Goal: Information Seeking & Learning: Learn about a topic

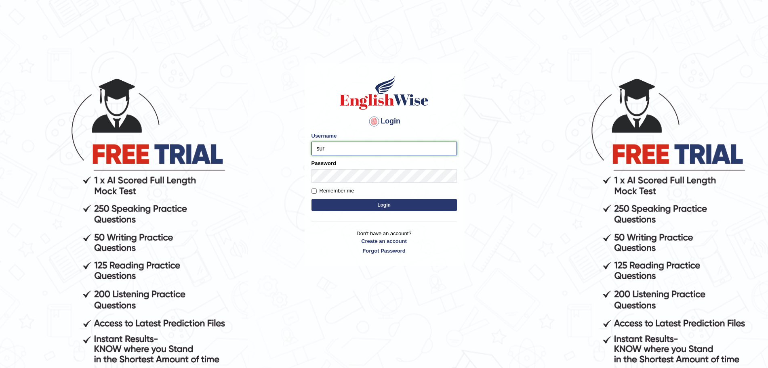
type input "surajshrestha100"
drag, startPoint x: 341, startPoint y: 215, endPoint x: 326, endPoint y: 204, distance: 19.2
click at [326, 204] on div "Login Please fix the following errors: Username surajshrestha100 Password Remem…" at bounding box center [384, 165] width 159 height 202
click at [326, 204] on button "Login" at bounding box center [383, 205] width 145 height 12
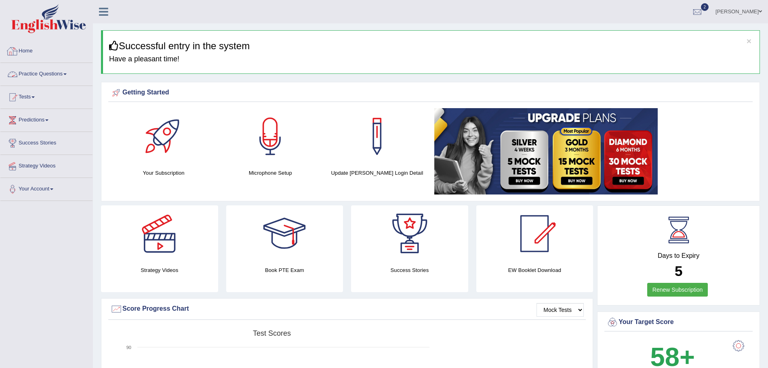
click at [46, 74] on link "Practice Questions" at bounding box center [46, 73] width 92 height 20
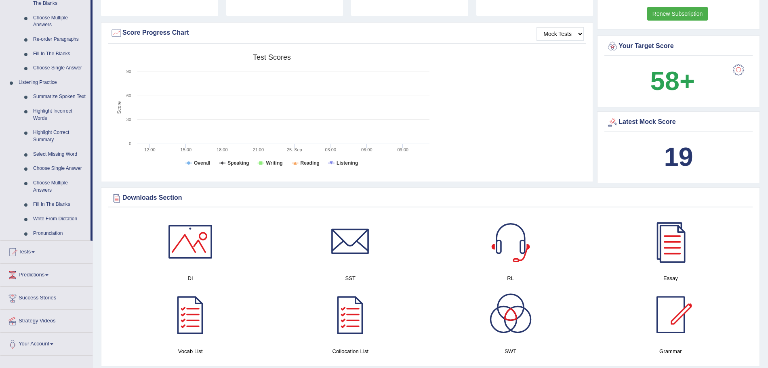
scroll to position [303, 0]
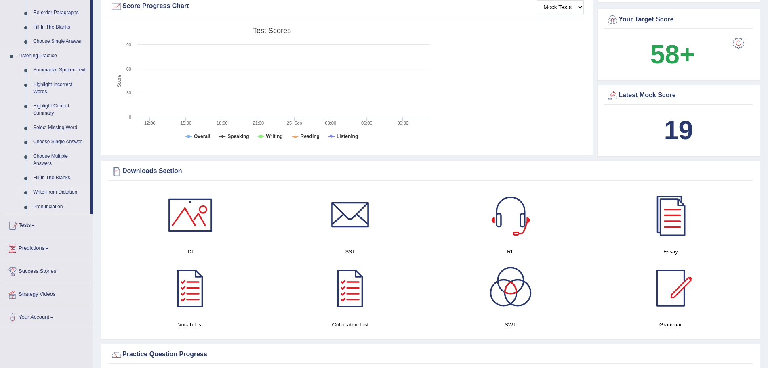
click at [61, 188] on link "Write From Dictation" at bounding box center [59, 192] width 61 height 15
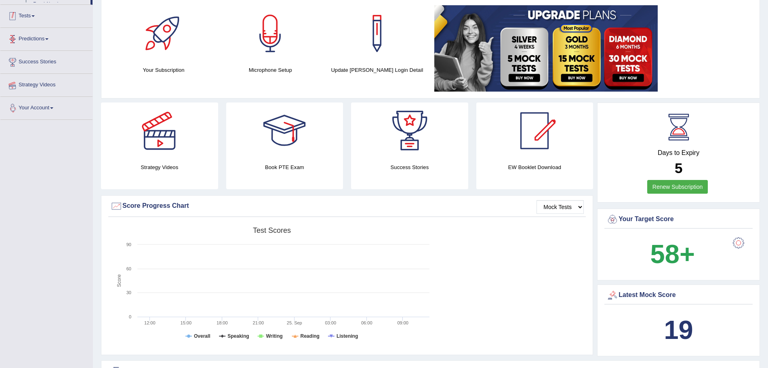
scroll to position [111, 0]
